Goal: Task Accomplishment & Management: Manage account settings

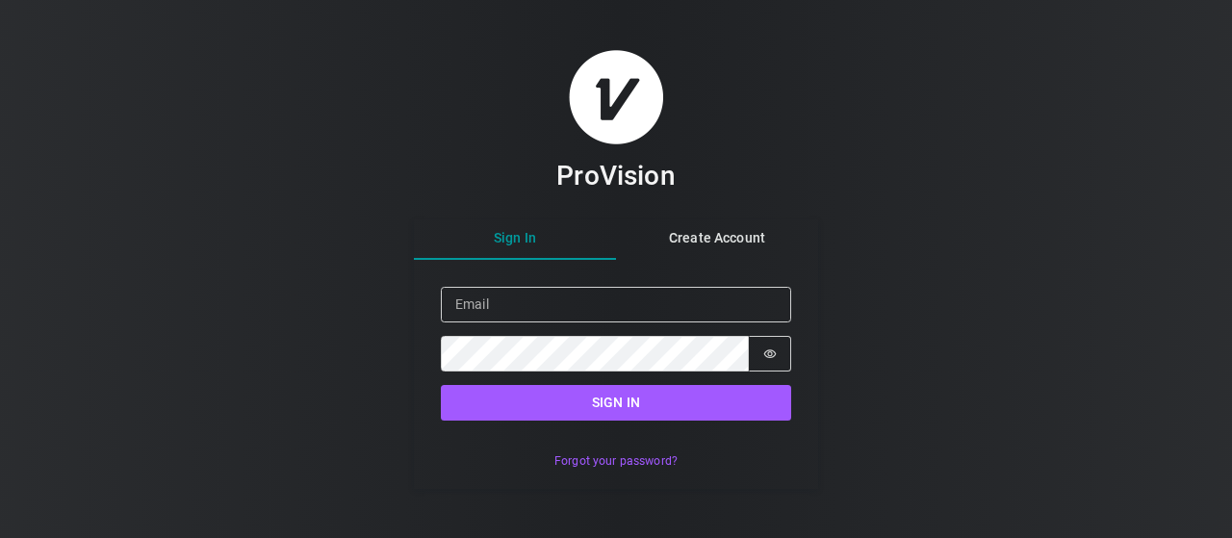
drag, startPoint x: 501, startPoint y: 284, endPoint x: 501, endPoint y: 297, distance: 13.5
click at [501, 297] on form "Sign in Email Password Password is hidden Sign in" at bounding box center [616, 354] width 404 height 188
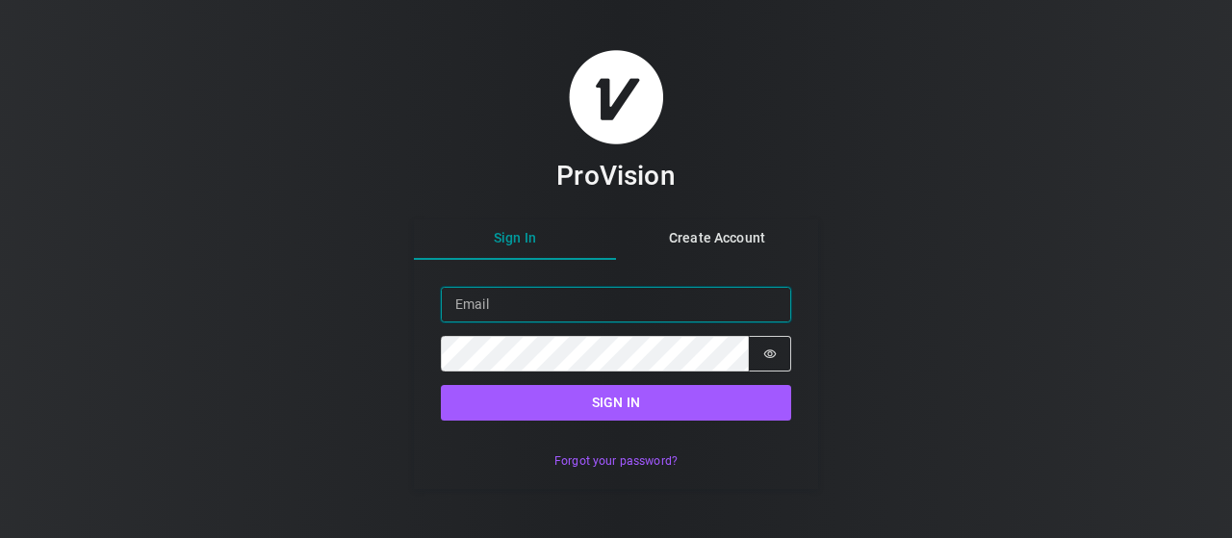
click at [501, 297] on input "Email" at bounding box center [616, 305] width 350 height 36
type input "[EMAIL_ADDRESS][DOMAIN_NAME]"
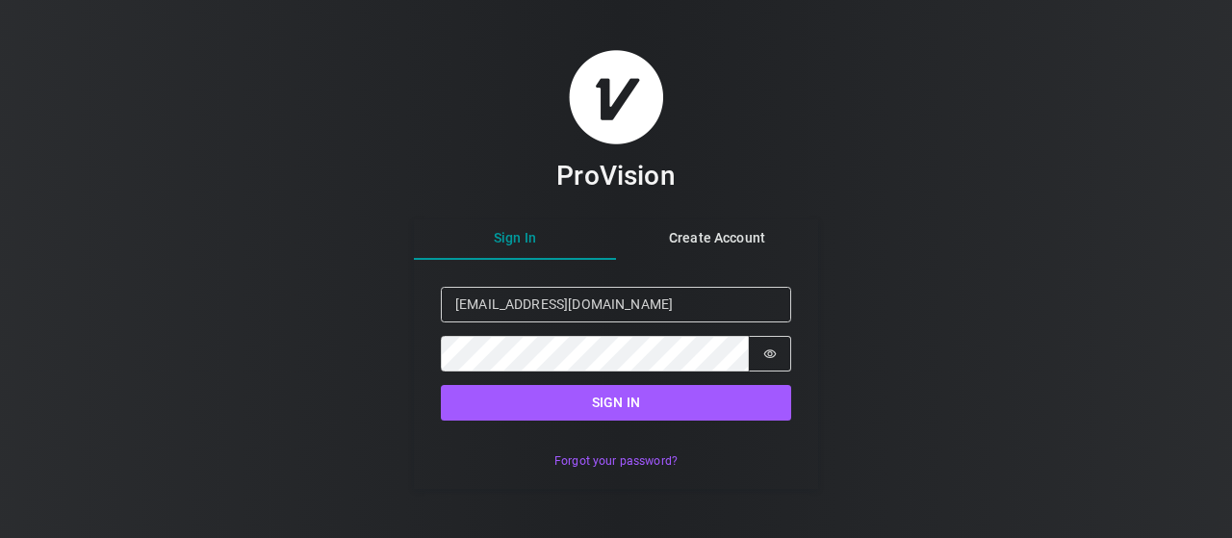
click at [557, 384] on div "Sign in Email Smik99988@i.ua Password Password is hidden Sign in" at bounding box center [616, 354] width 350 height 134
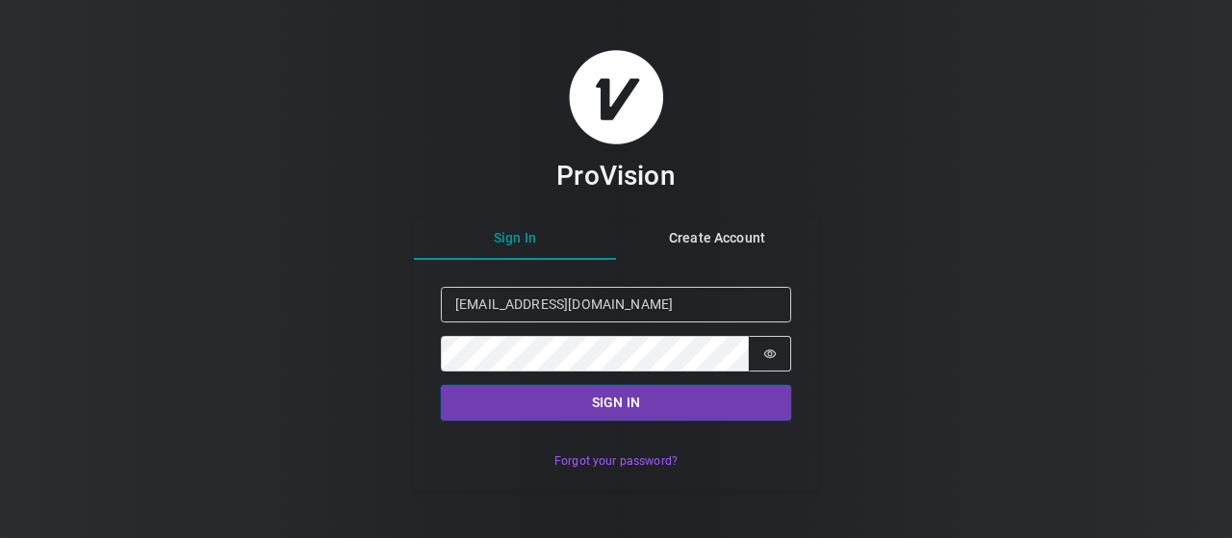
click at [560, 402] on button "Sign in" at bounding box center [616, 403] width 350 height 36
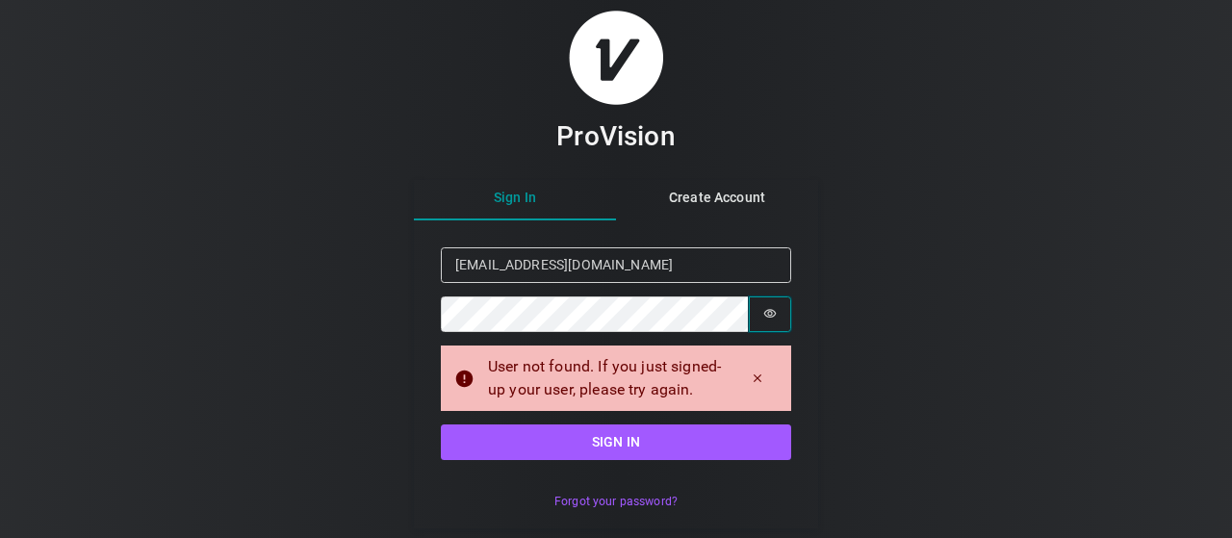
click at [777, 303] on button "Password is hidden" at bounding box center [770, 314] width 42 height 36
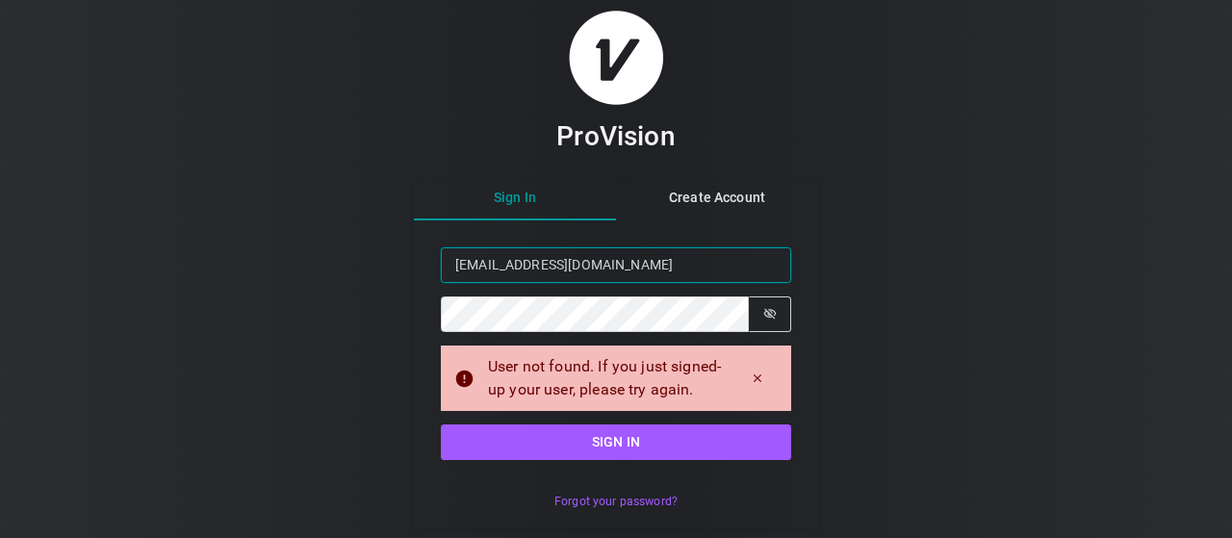
click at [463, 269] on input "[EMAIL_ADDRESS][DOMAIN_NAME]" at bounding box center [616, 265] width 350 height 36
type input "smik99988@i.ua"
click at [559, 422] on div "Sign in Email smik99988@i.ua Password Password is shown User not found. If you …" at bounding box center [616, 354] width 350 height 214
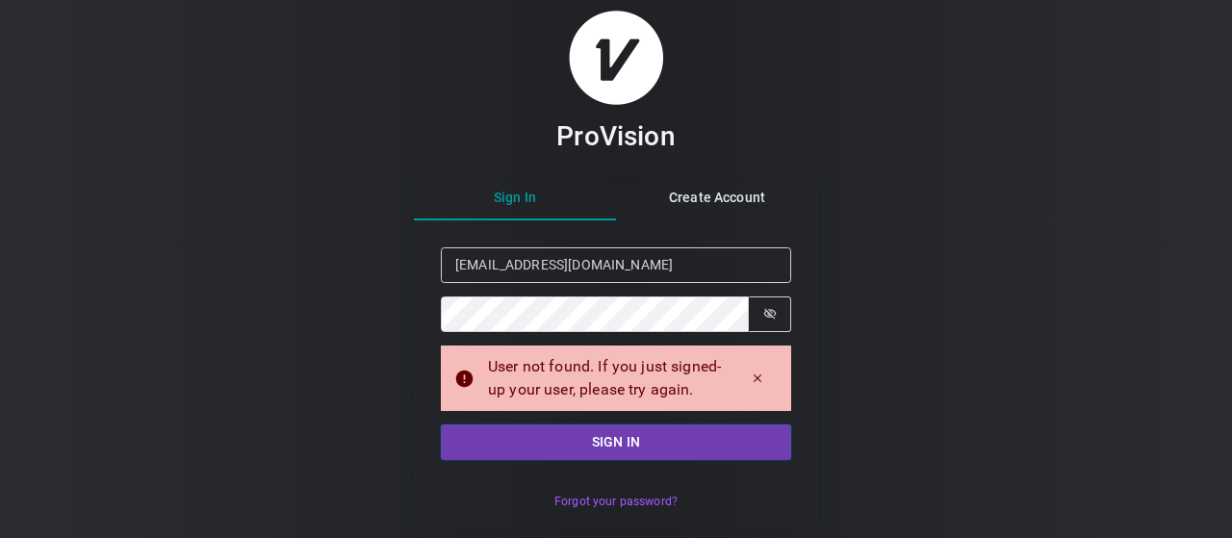
click at [565, 441] on button "Sign in" at bounding box center [616, 442] width 350 height 36
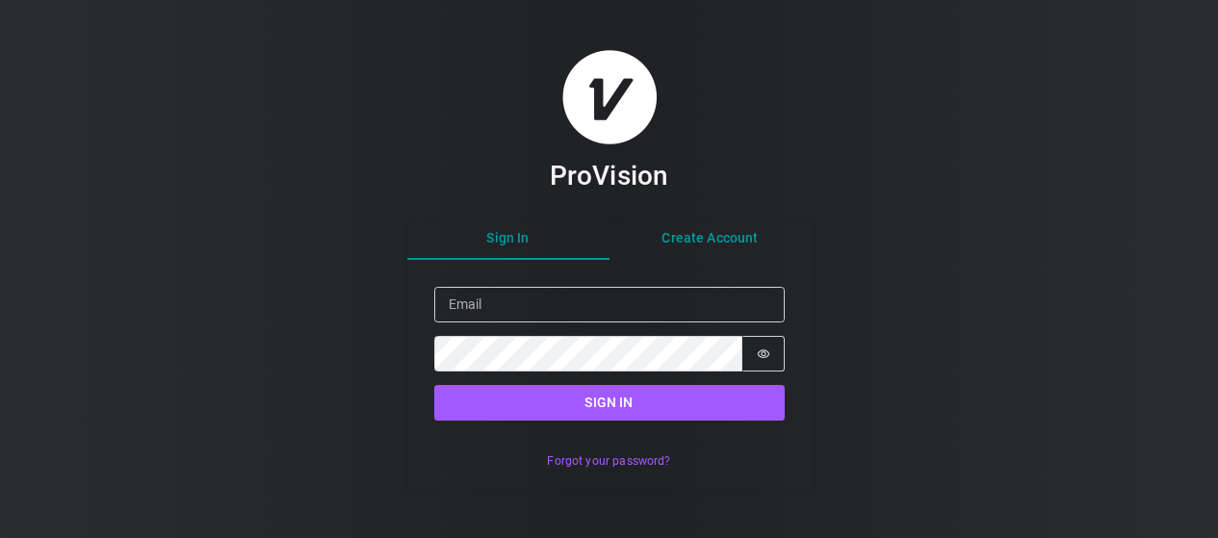
click at [750, 227] on div "Sign In Create Account Sign in Email Password Password is hidden Sign in Forgot…" at bounding box center [609, 354] width 404 height 270
click at [527, 178] on div "ProVision Sign In Create Account Sign in Email Password Password is hidden Sign…" at bounding box center [616, 269] width 404 height 440
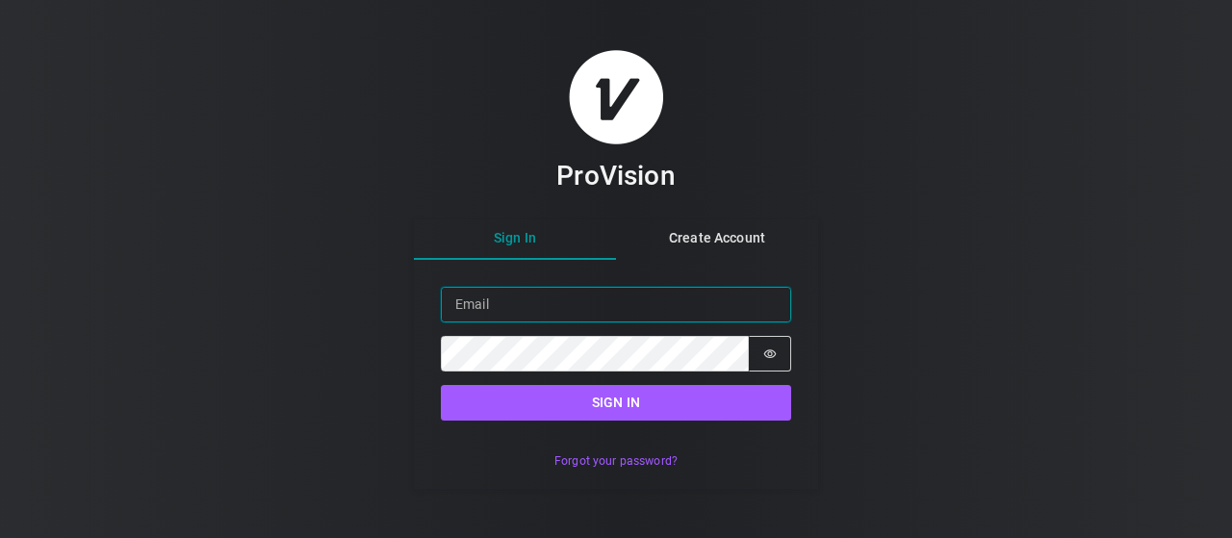
click at [577, 294] on input "Email" at bounding box center [616, 305] width 350 height 36
type input "[EMAIL_ADDRESS][DOMAIN_NAME]"
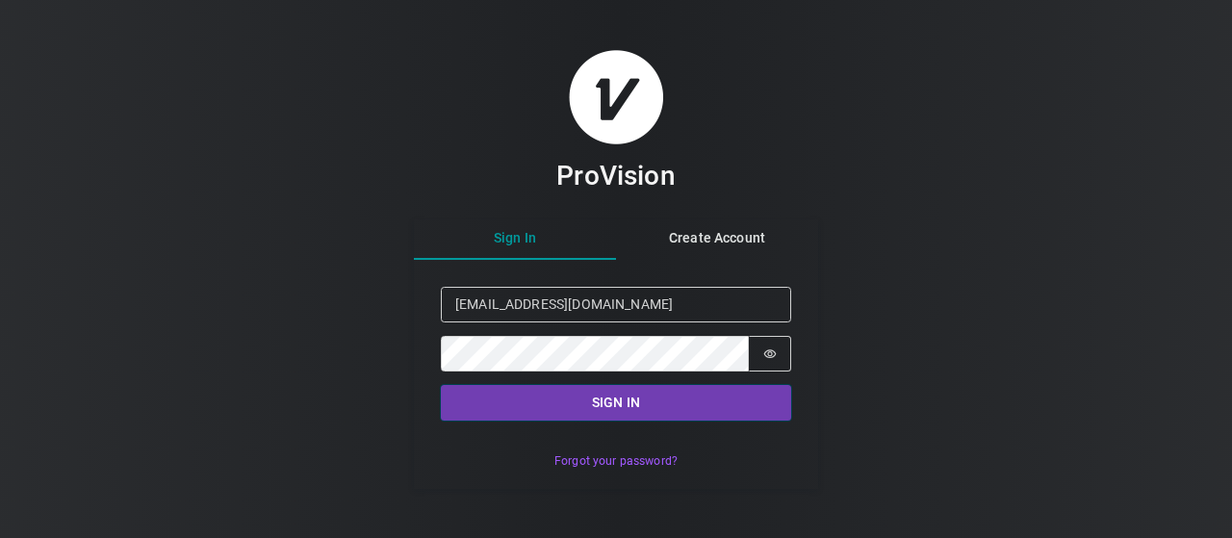
click at [586, 404] on button "Sign in" at bounding box center [616, 403] width 350 height 36
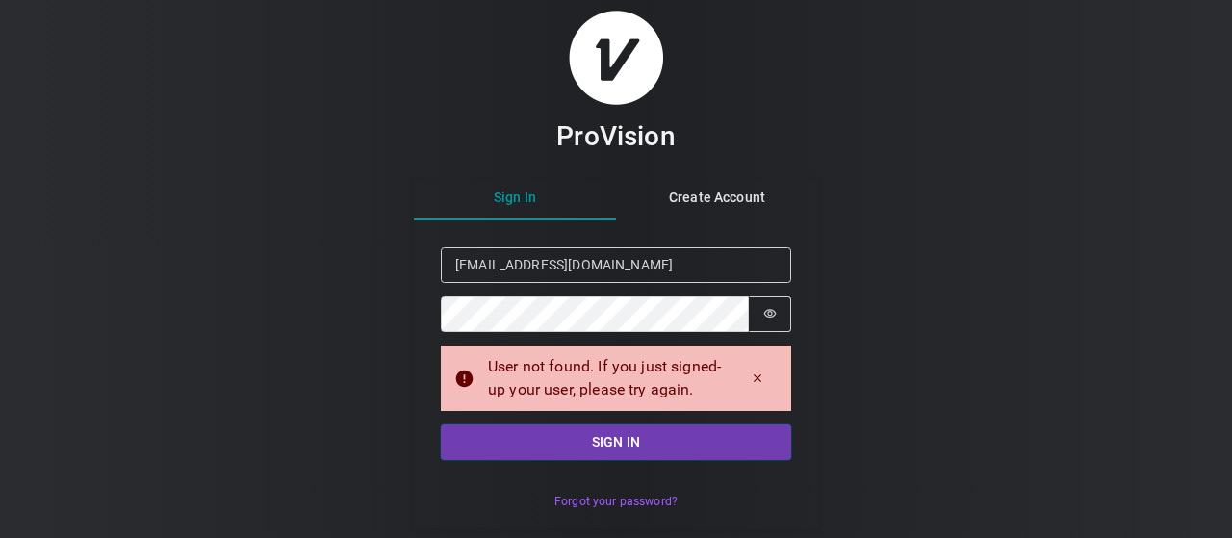
click at [610, 435] on button "Sign in" at bounding box center [616, 442] width 350 height 36
